Goal: Information Seeking & Learning: Compare options

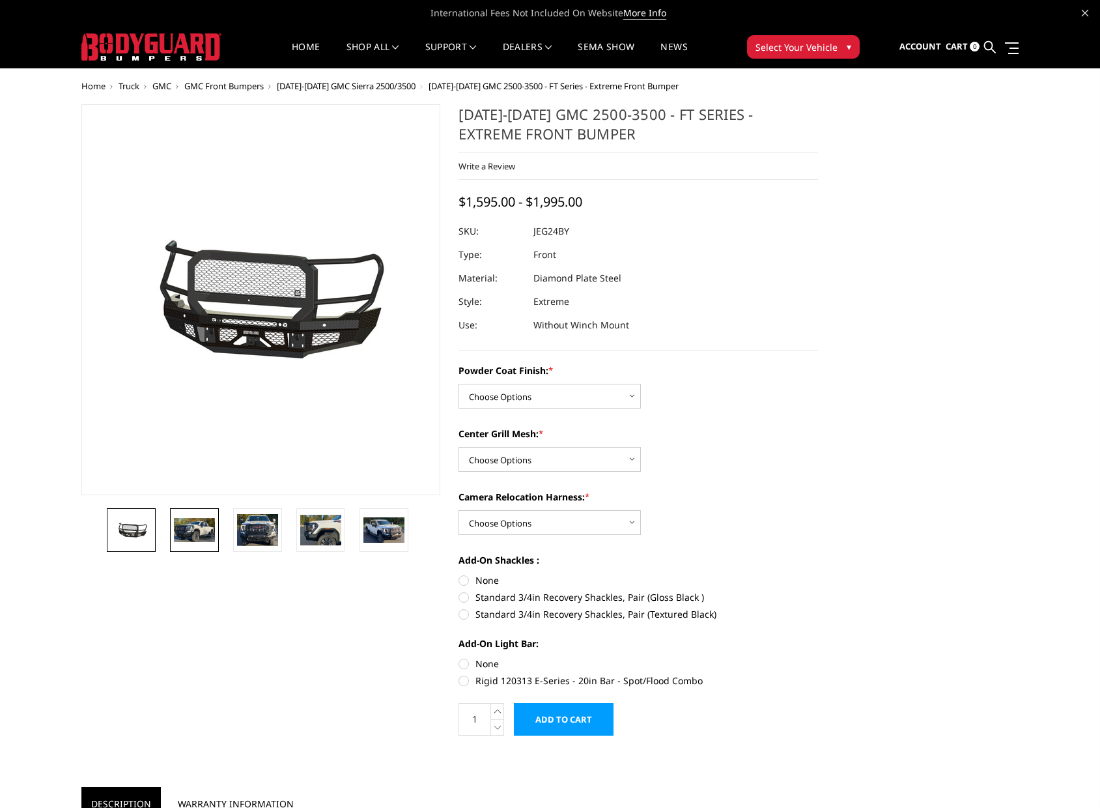
click at [190, 526] on img at bounding box center [194, 530] width 41 height 24
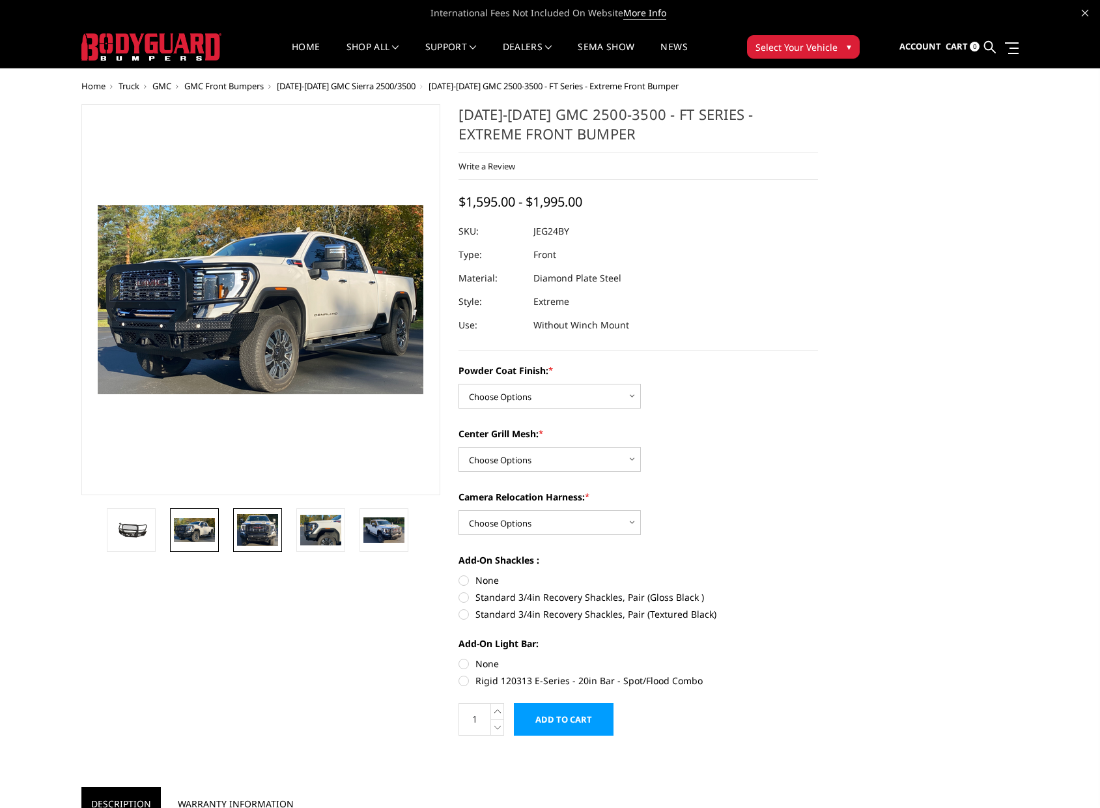
click at [256, 526] on img at bounding box center [257, 530] width 41 height 33
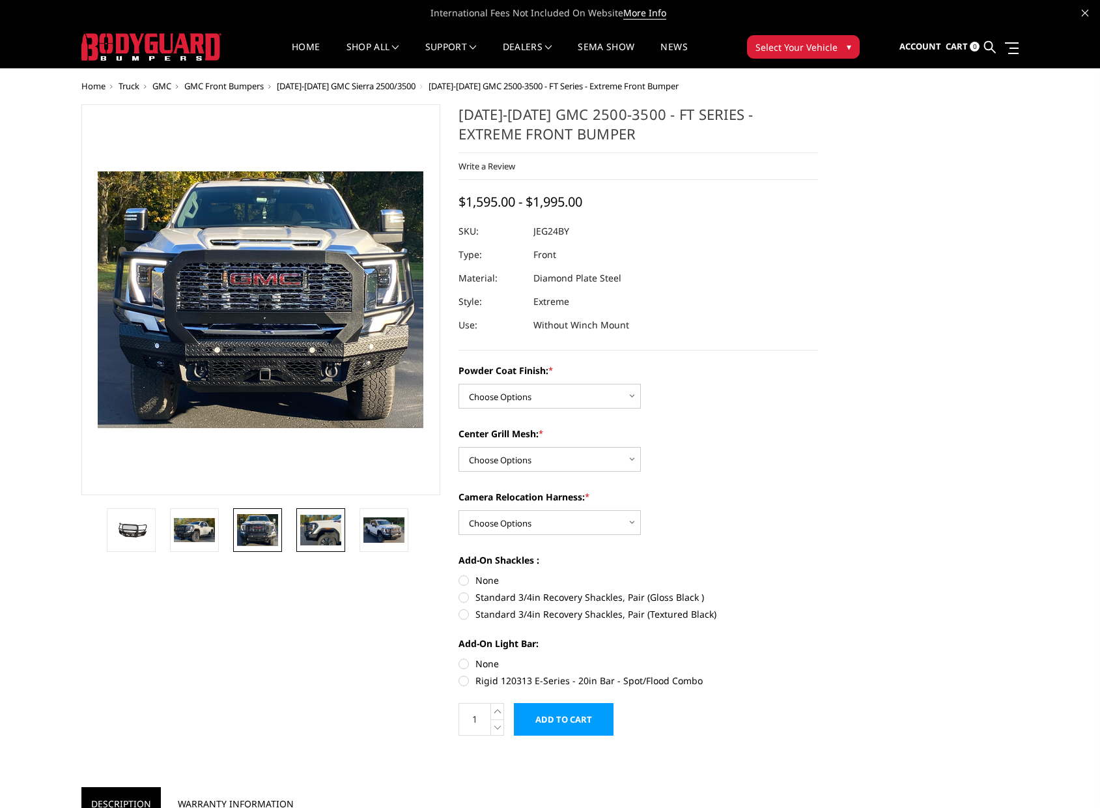
click at [323, 531] on img at bounding box center [320, 530] width 41 height 30
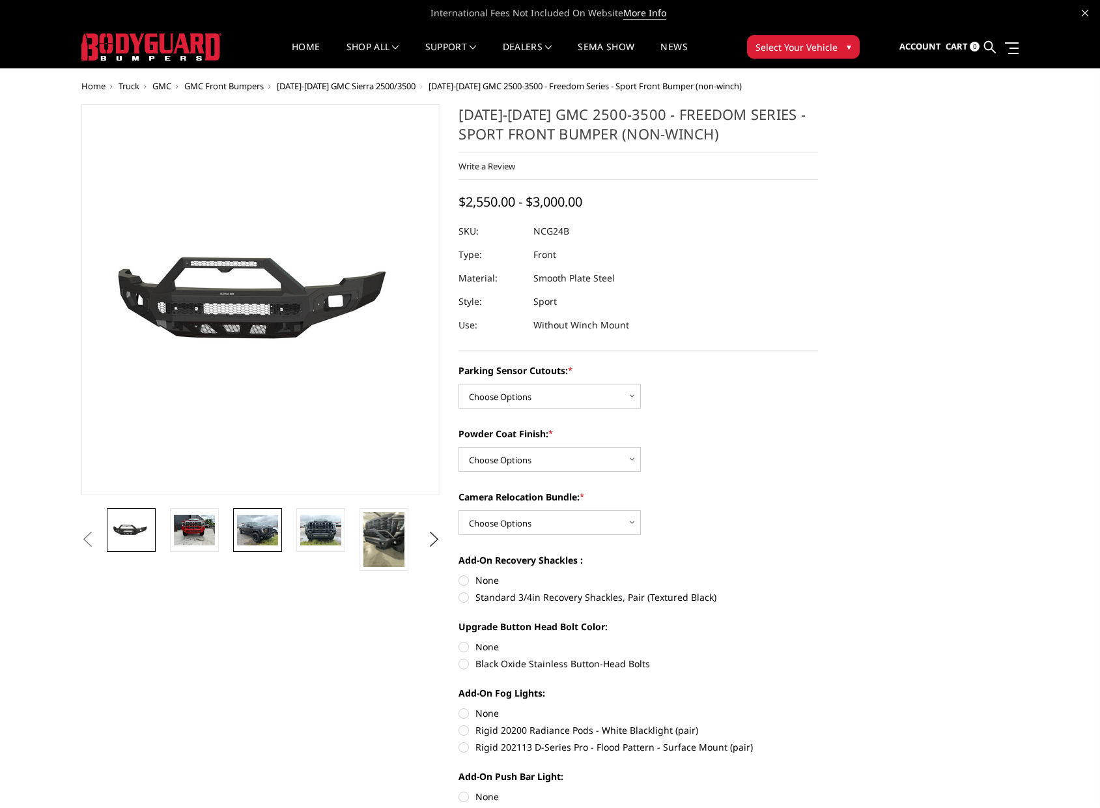
click at [267, 532] on img at bounding box center [257, 530] width 41 height 31
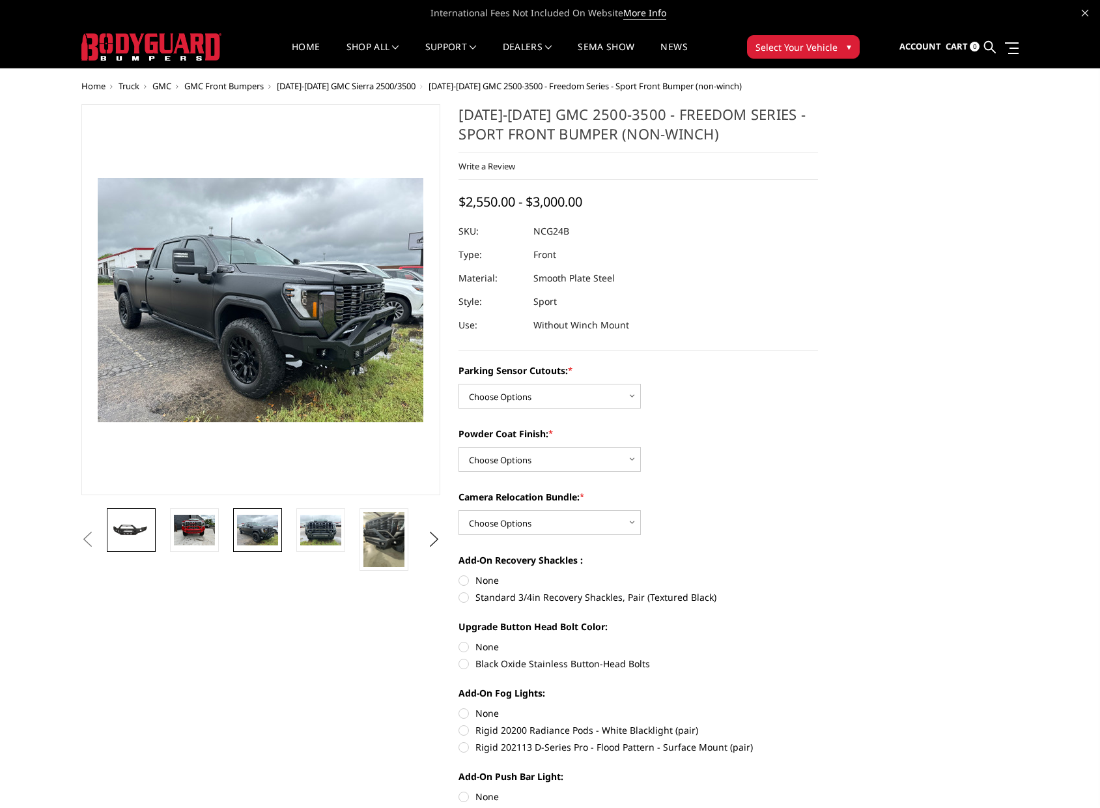
click at [135, 530] on img at bounding box center [131, 529] width 41 height 19
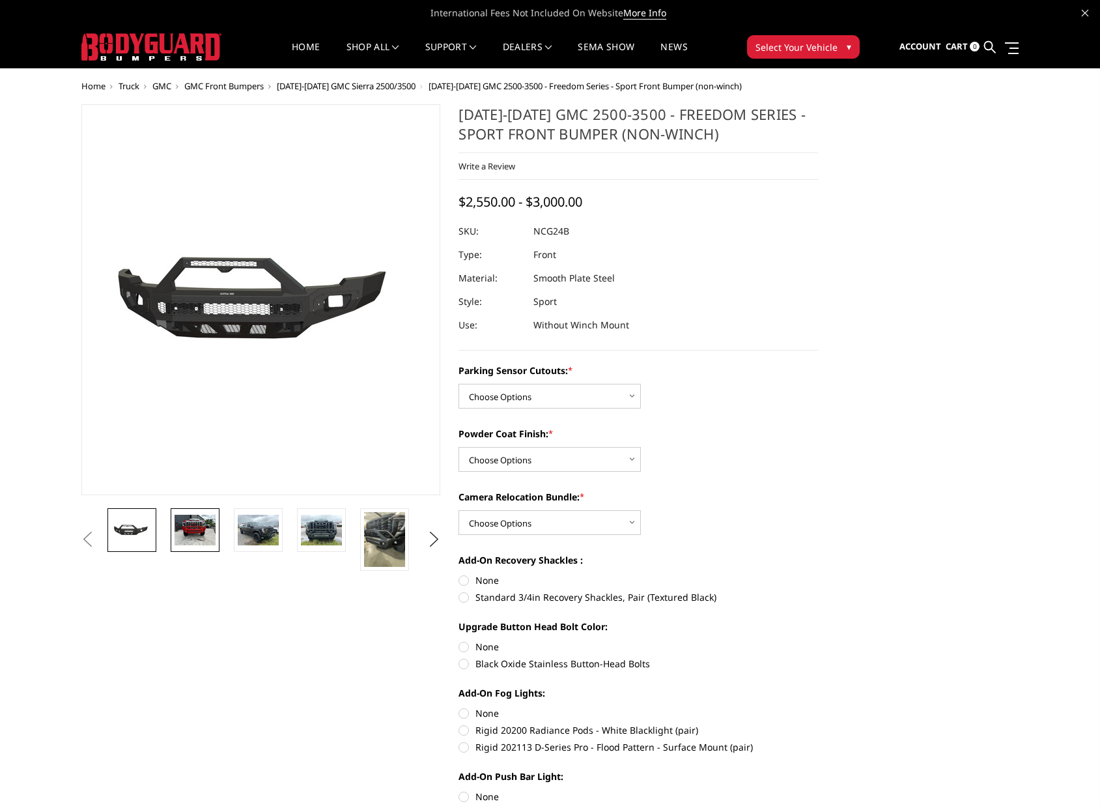
click at [189, 534] on img at bounding box center [195, 530] width 41 height 31
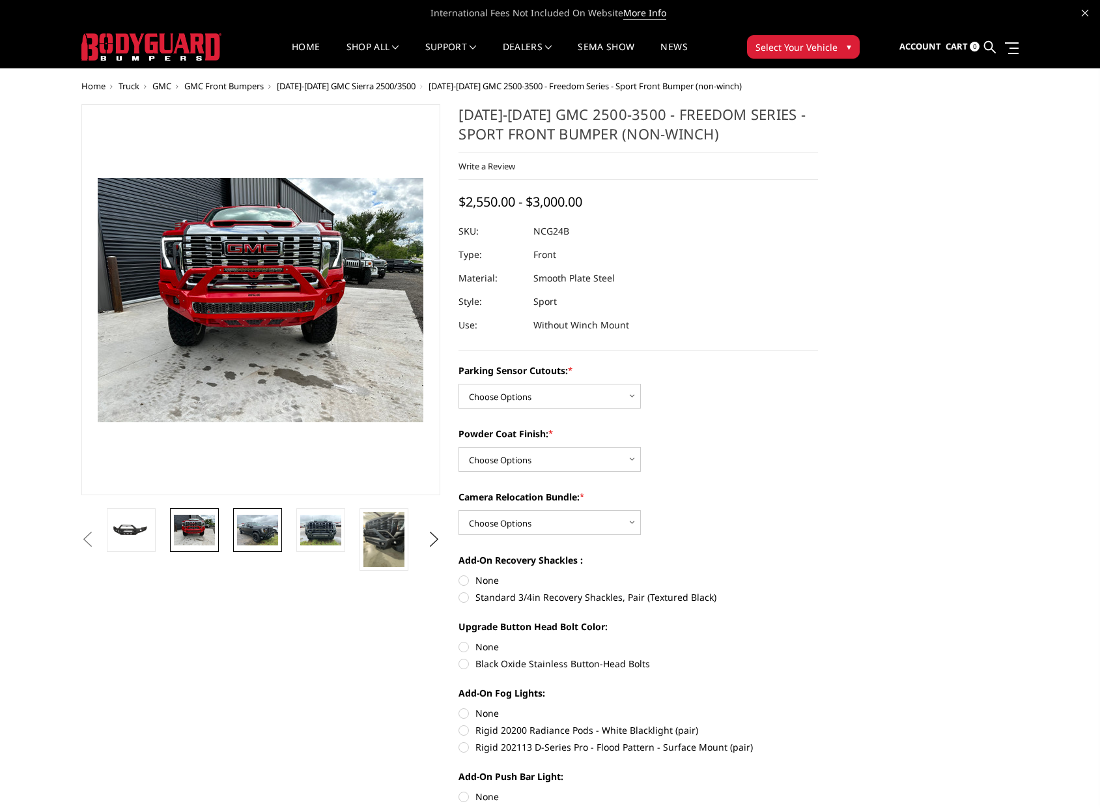
click at [268, 534] on img at bounding box center [257, 530] width 41 height 31
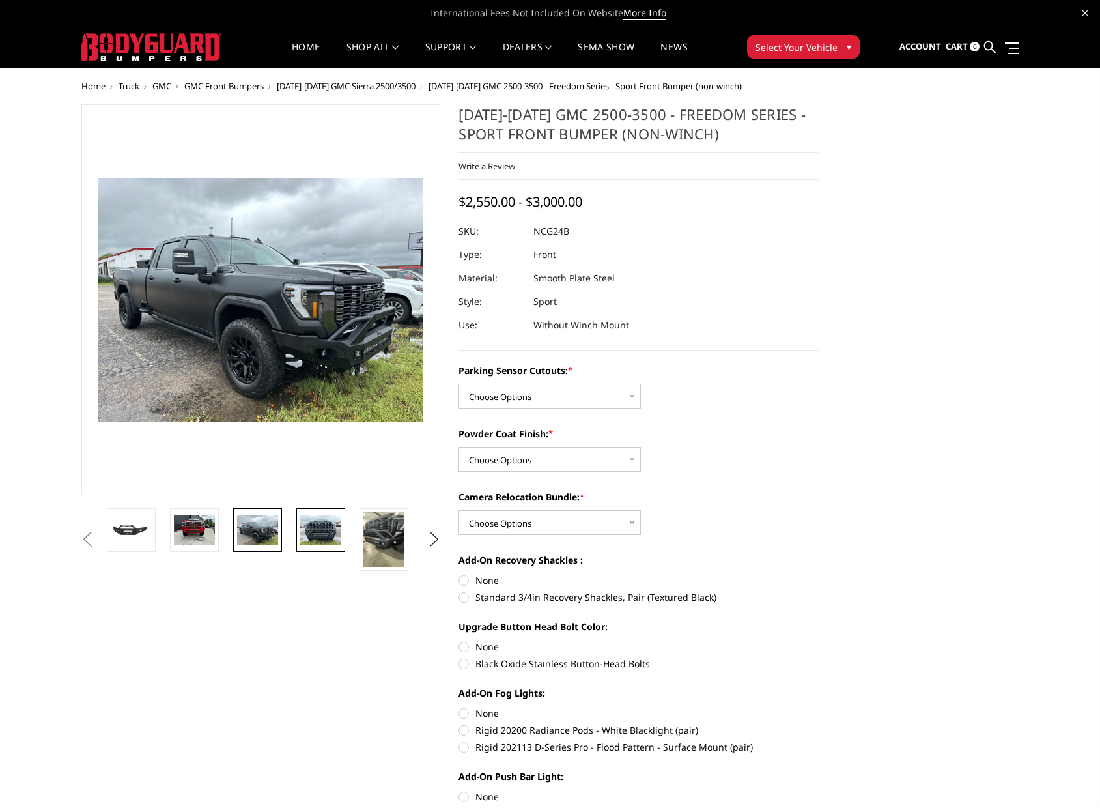
click at [318, 530] on img at bounding box center [320, 530] width 41 height 31
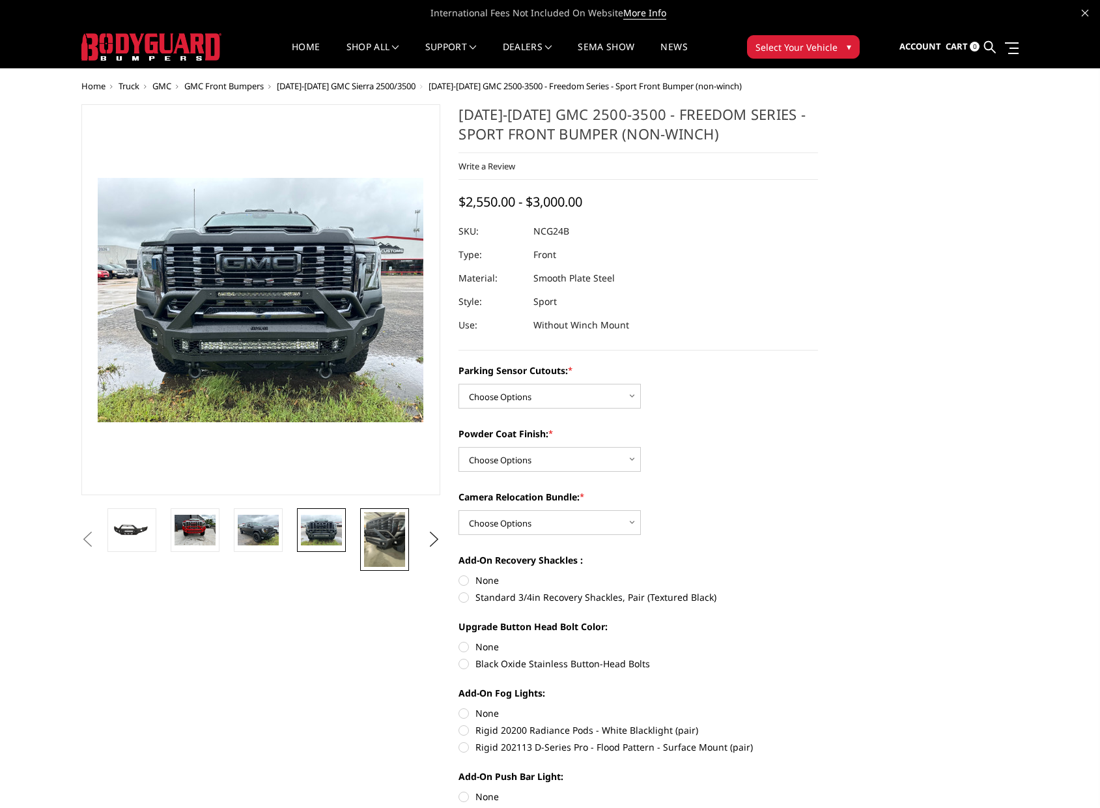
click at [367, 527] on img at bounding box center [384, 539] width 41 height 55
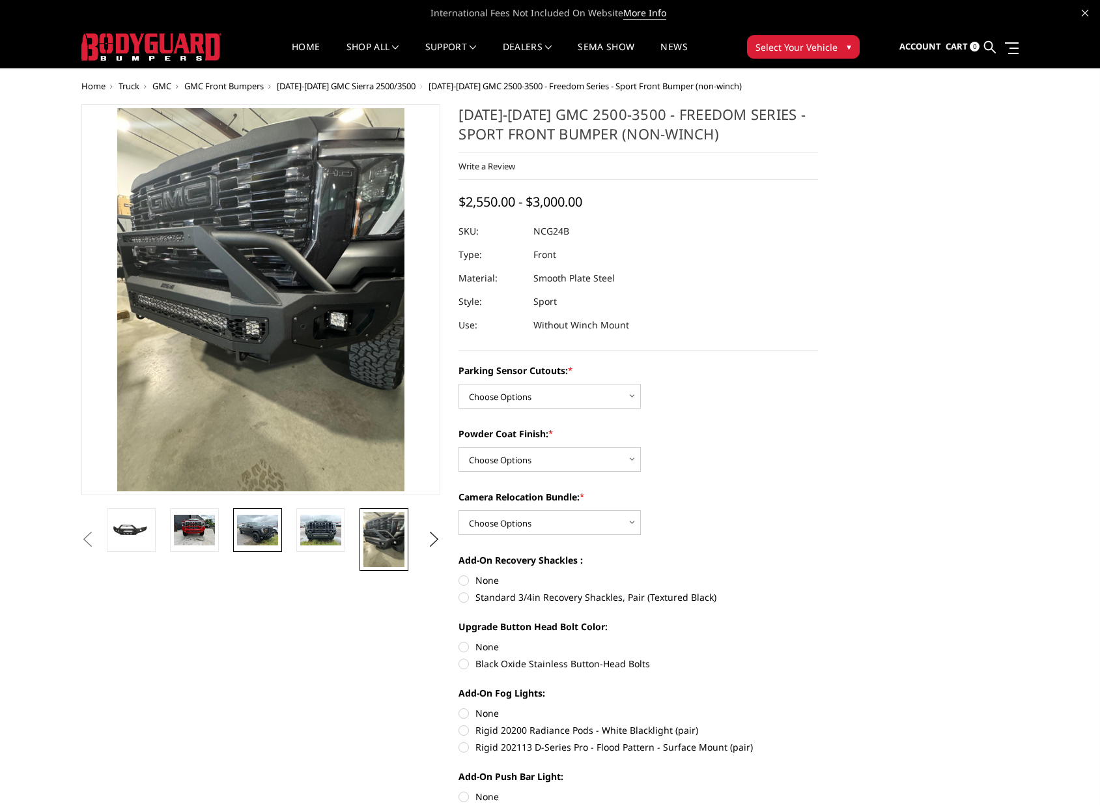
click at [266, 533] on img at bounding box center [257, 530] width 41 height 31
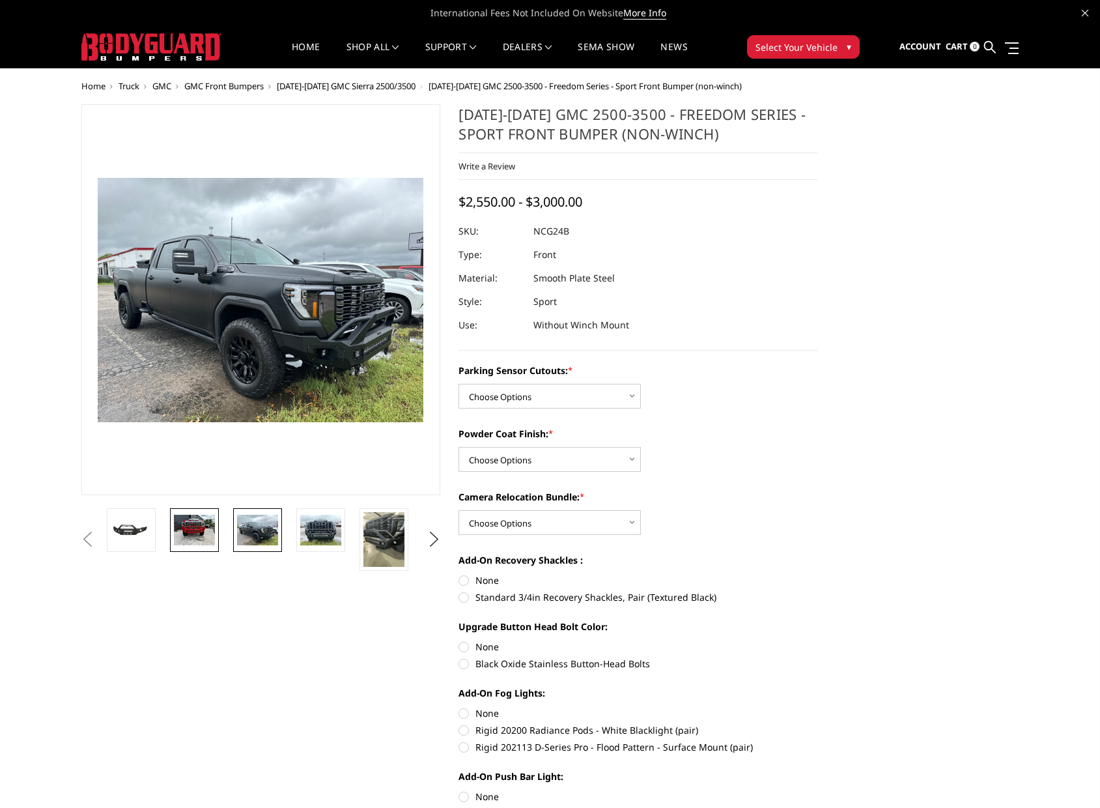
click at [192, 530] on img at bounding box center [194, 530] width 41 height 31
